Goal: Information Seeking & Learning: Learn about a topic

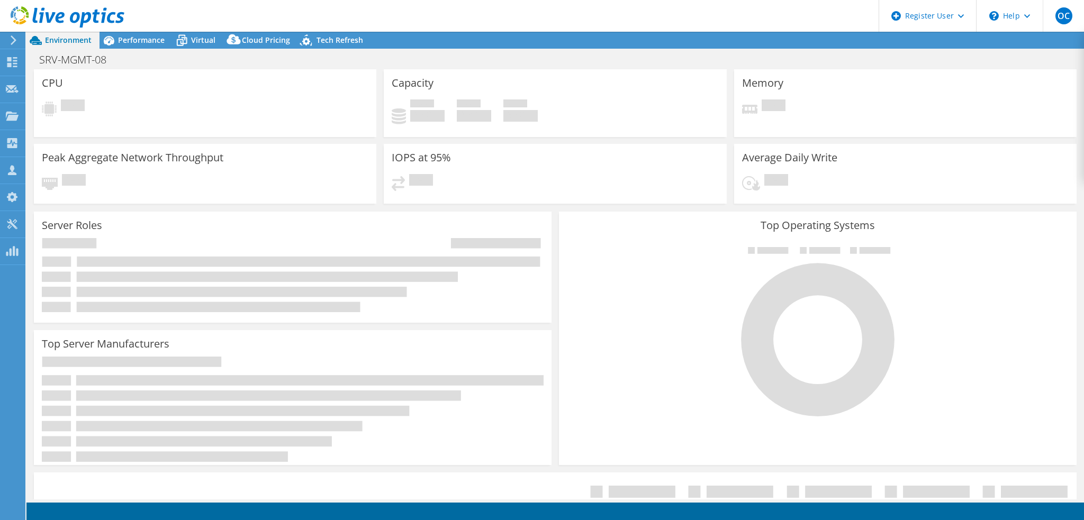
select select "[GEOGRAPHIC_DATA]"
select select "USD"
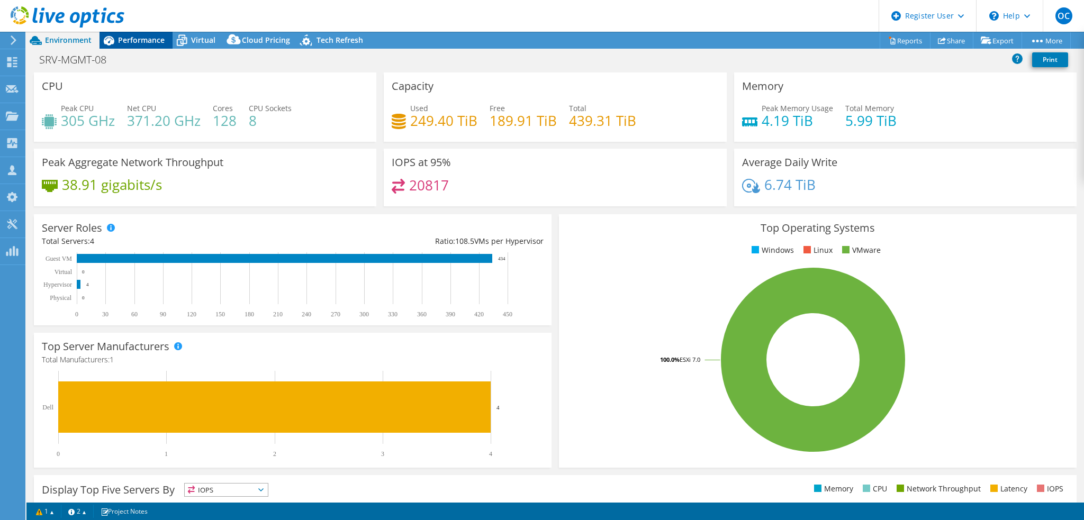
click at [147, 41] on span "Performance" at bounding box center [141, 40] width 47 height 10
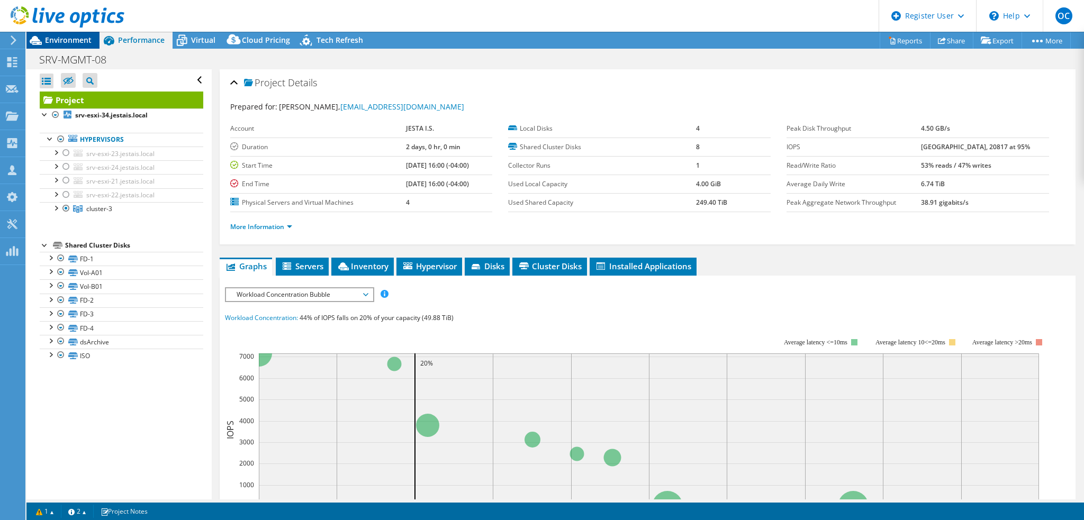
click at [74, 43] on span "Environment" at bounding box center [68, 40] width 47 height 10
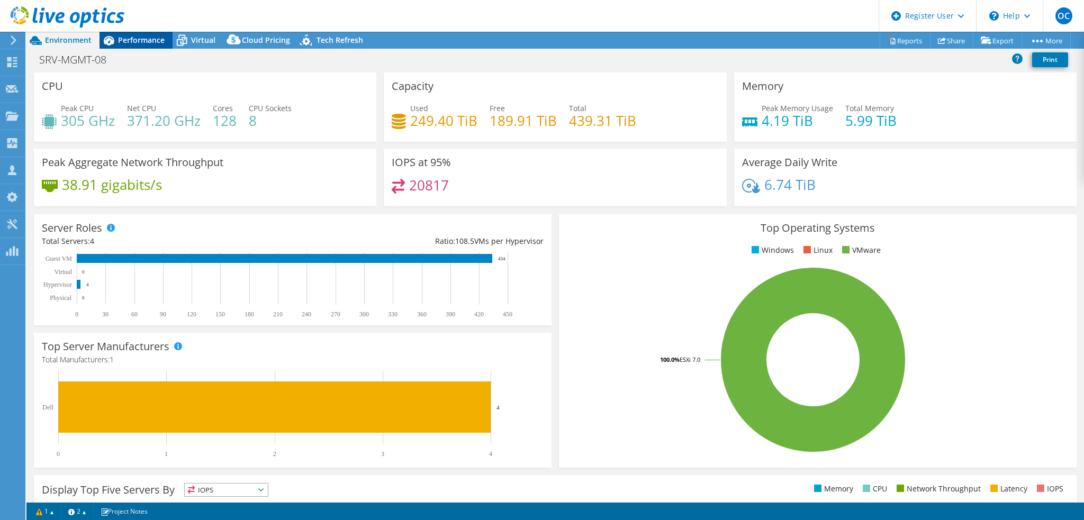
click at [152, 44] on span "Performance" at bounding box center [141, 40] width 47 height 10
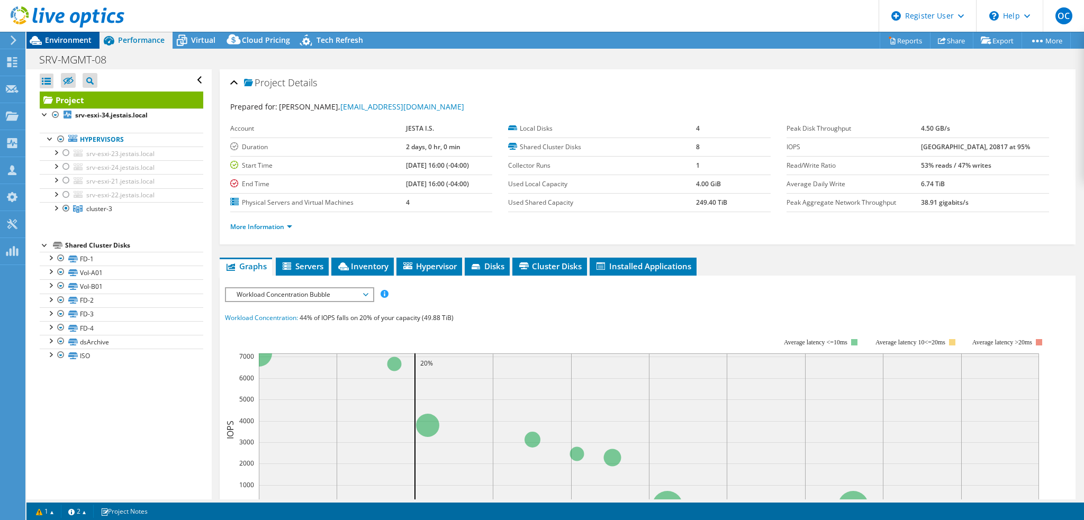
click at [64, 39] on span "Environment" at bounding box center [68, 40] width 47 height 10
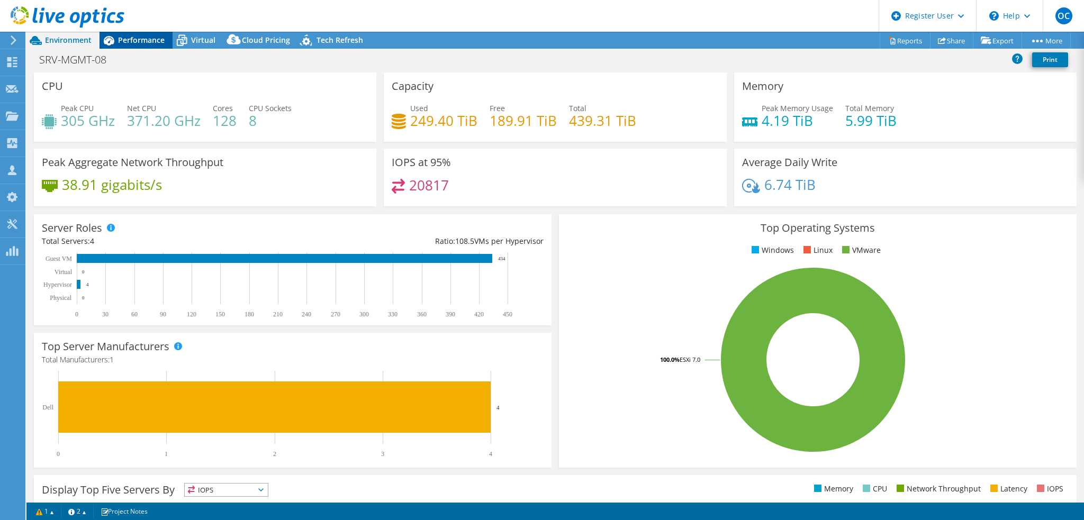
click at [135, 41] on span "Performance" at bounding box center [141, 40] width 47 height 10
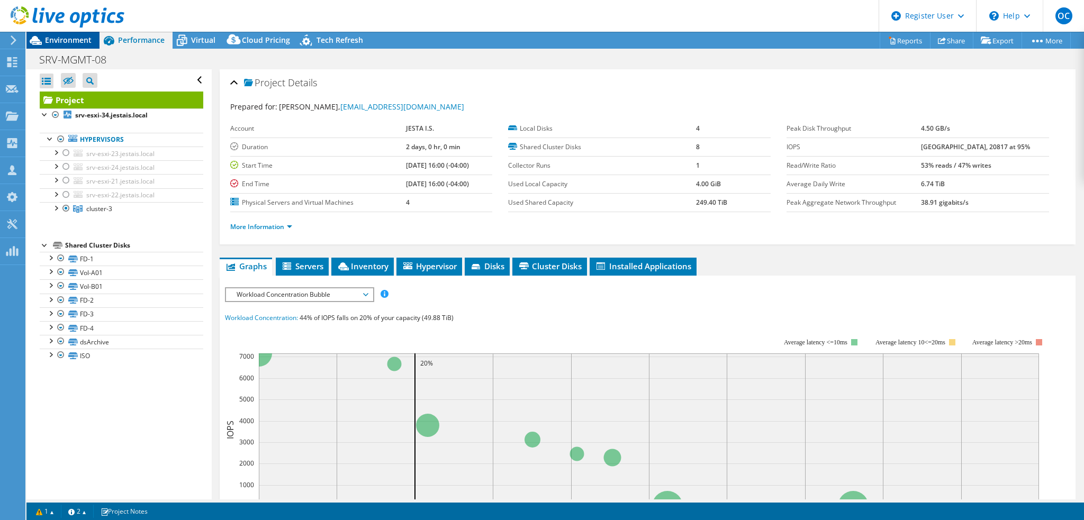
click at [70, 42] on span "Environment" at bounding box center [68, 40] width 47 height 10
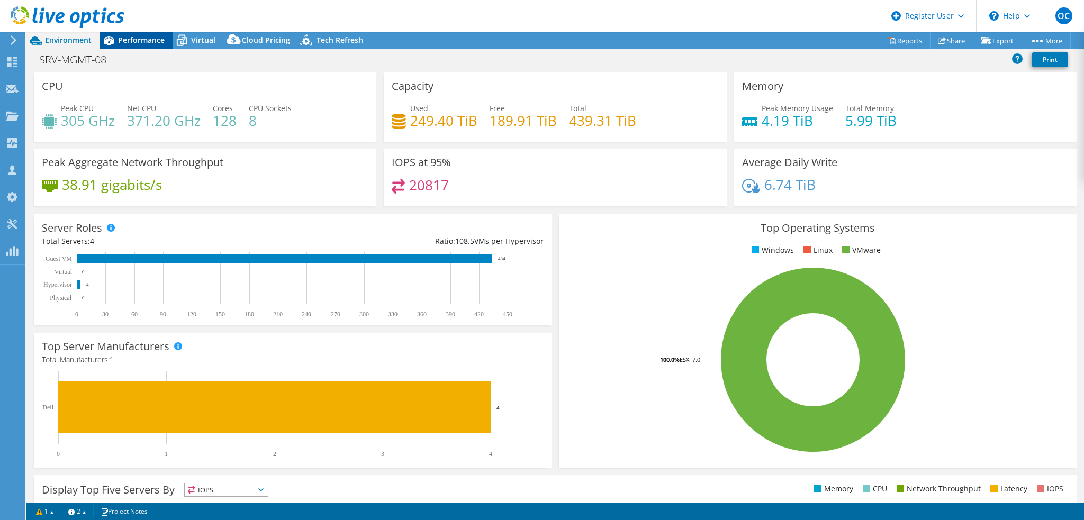
click at [148, 44] on span "Performance" at bounding box center [141, 40] width 47 height 10
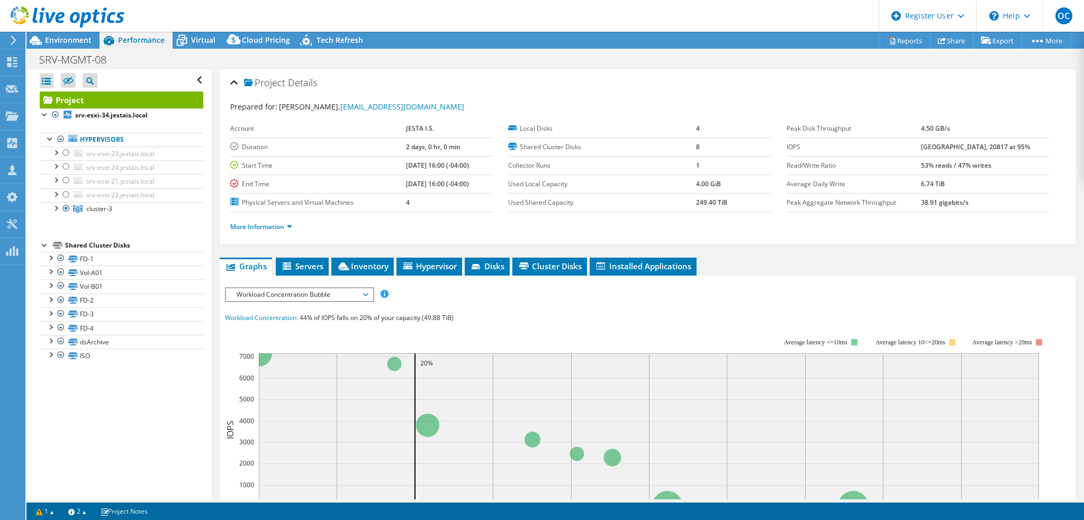
click at [334, 292] on span "Workload Concentration Bubble" at bounding box center [299, 294] width 136 height 13
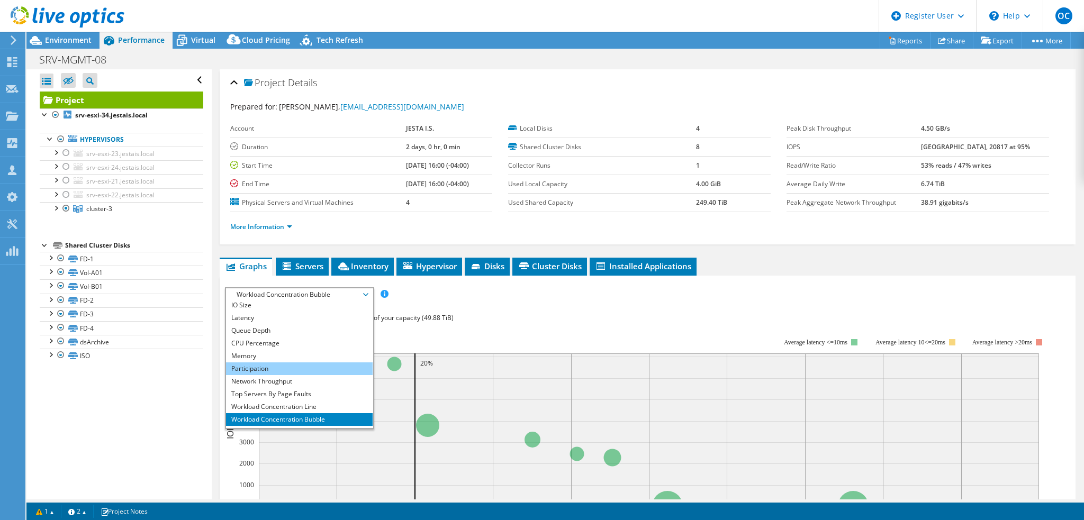
scroll to position [38, 0]
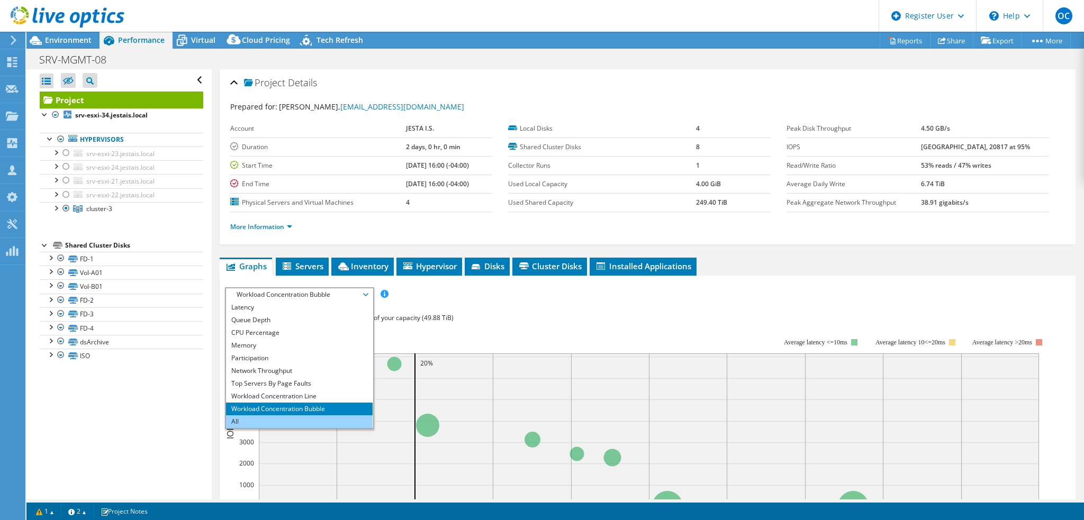
click at [330, 422] on li "All" at bounding box center [299, 421] width 147 height 13
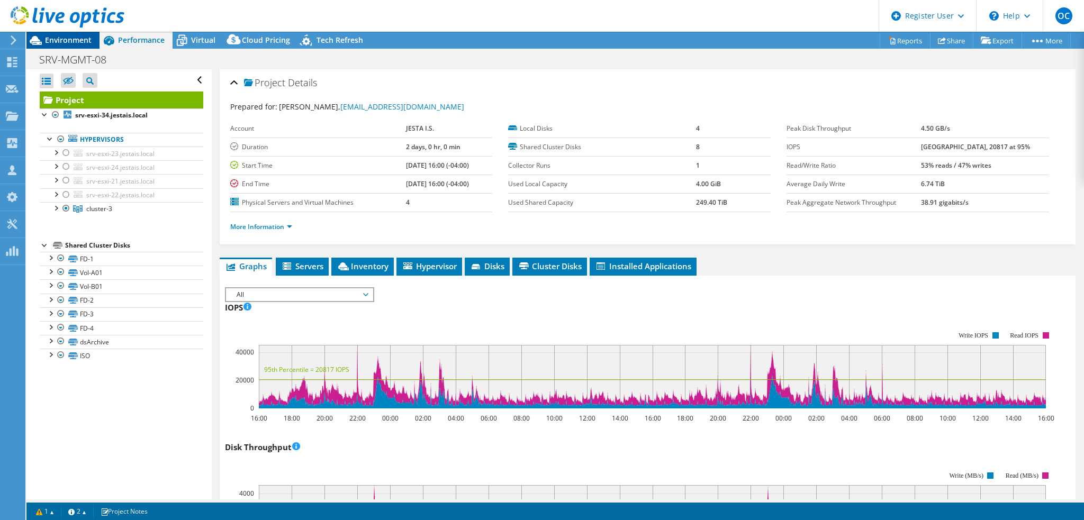
click at [78, 41] on span "Environment" at bounding box center [68, 40] width 47 height 10
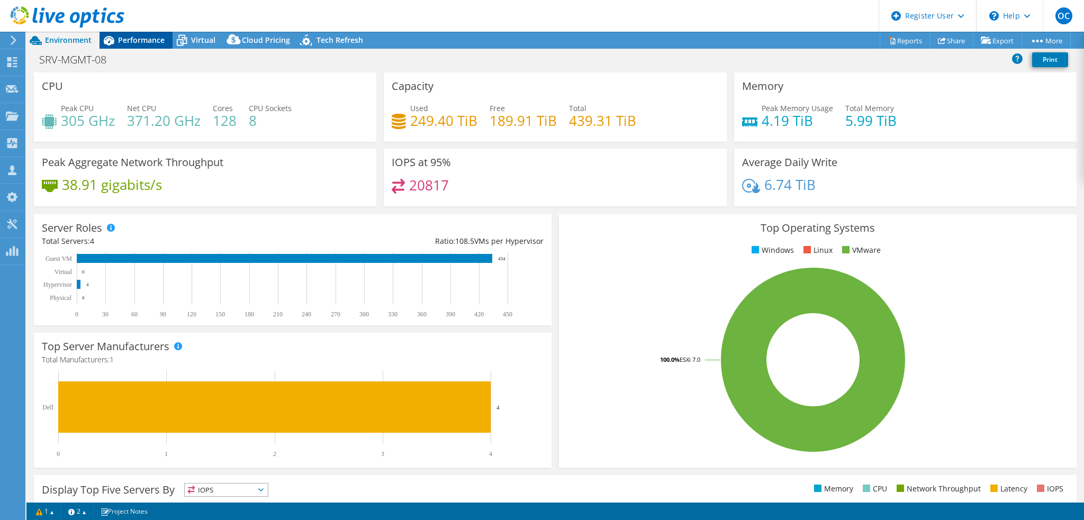
click at [133, 40] on span "Performance" at bounding box center [141, 40] width 47 height 10
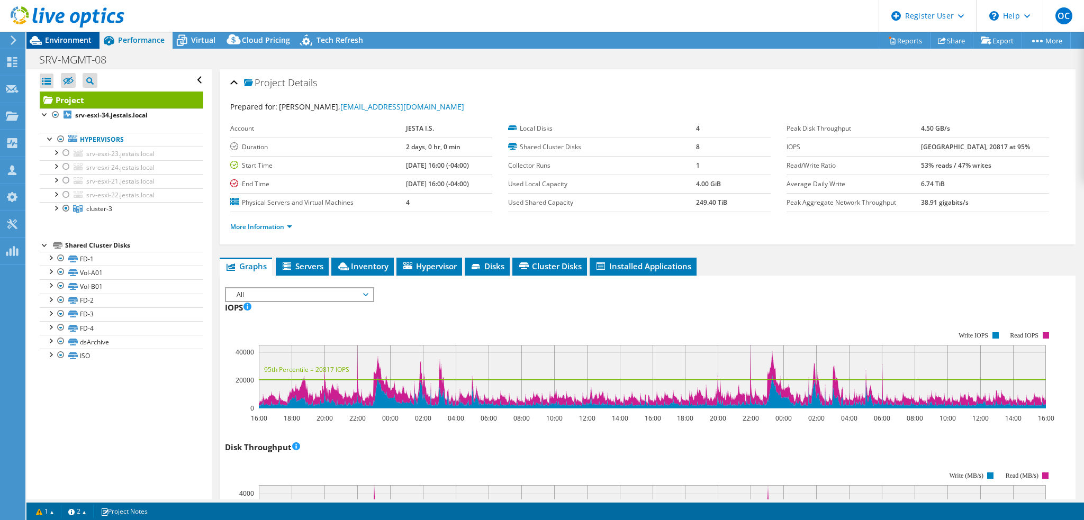
click at [62, 38] on span "Environment" at bounding box center [68, 40] width 47 height 10
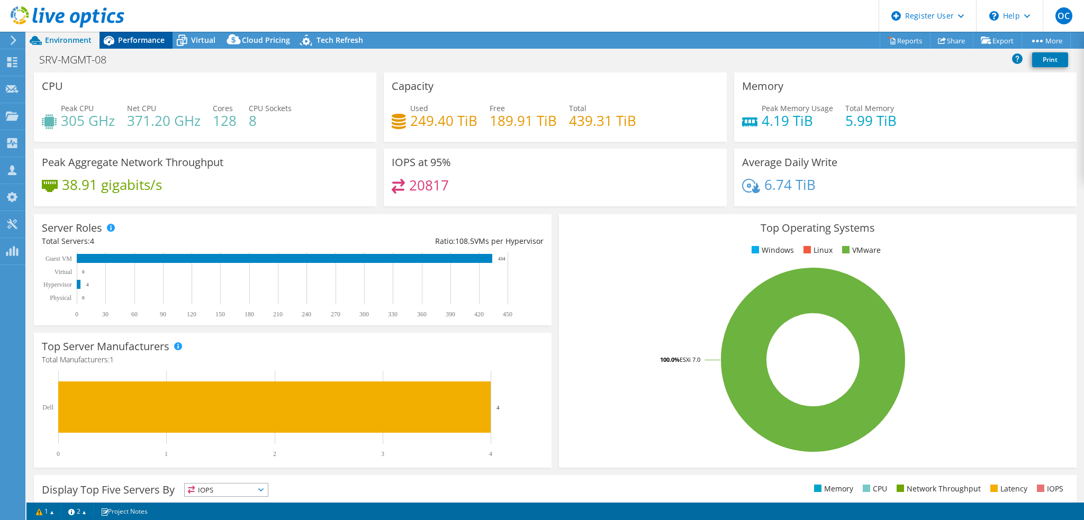
click at [129, 38] on span "Performance" at bounding box center [141, 40] width 47 height 10
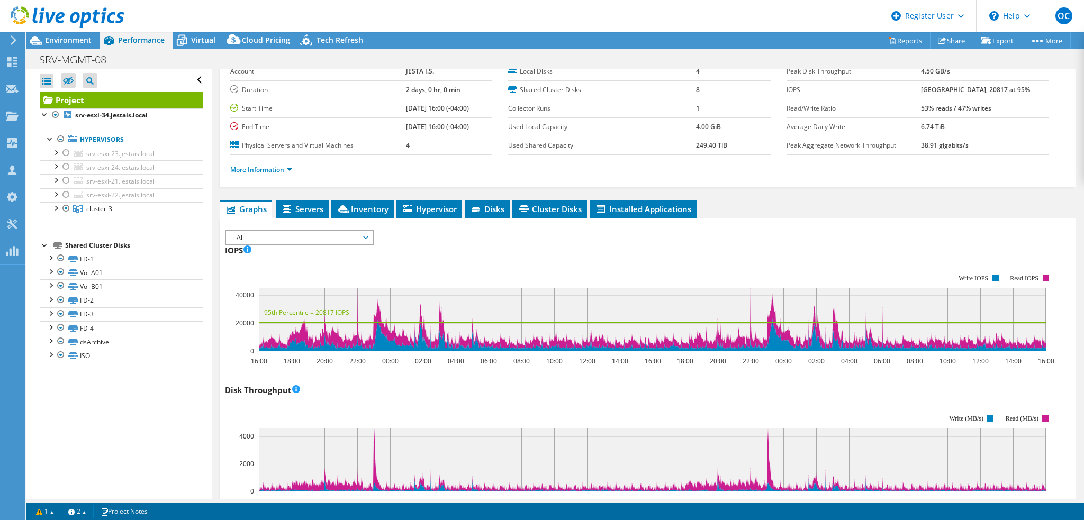
scroll to position [0, 0]
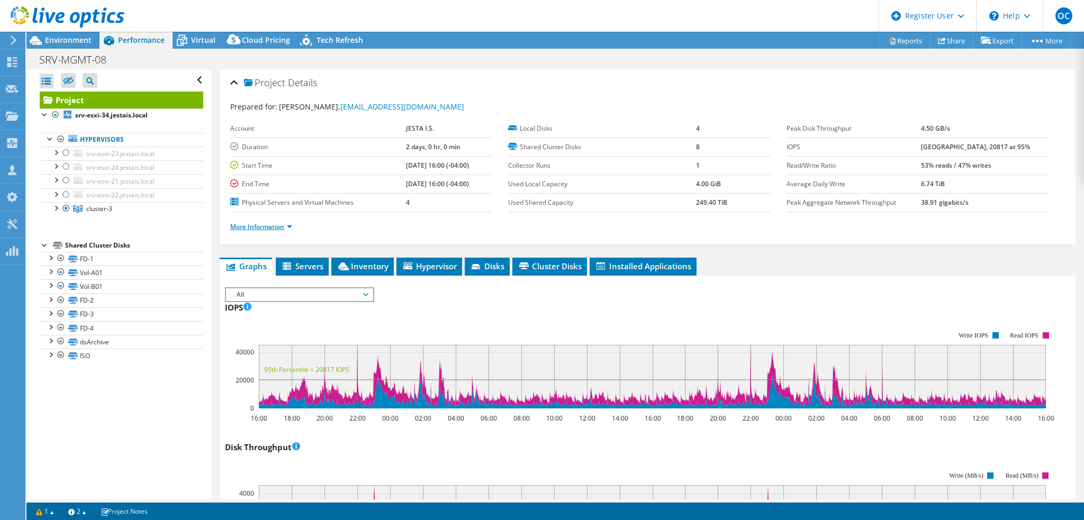
click at [292, 225] on link "More Information" at bounding box center [261, 226] width 62 height 9
